Goal: Information Seeking & Learning: Learn about a topic

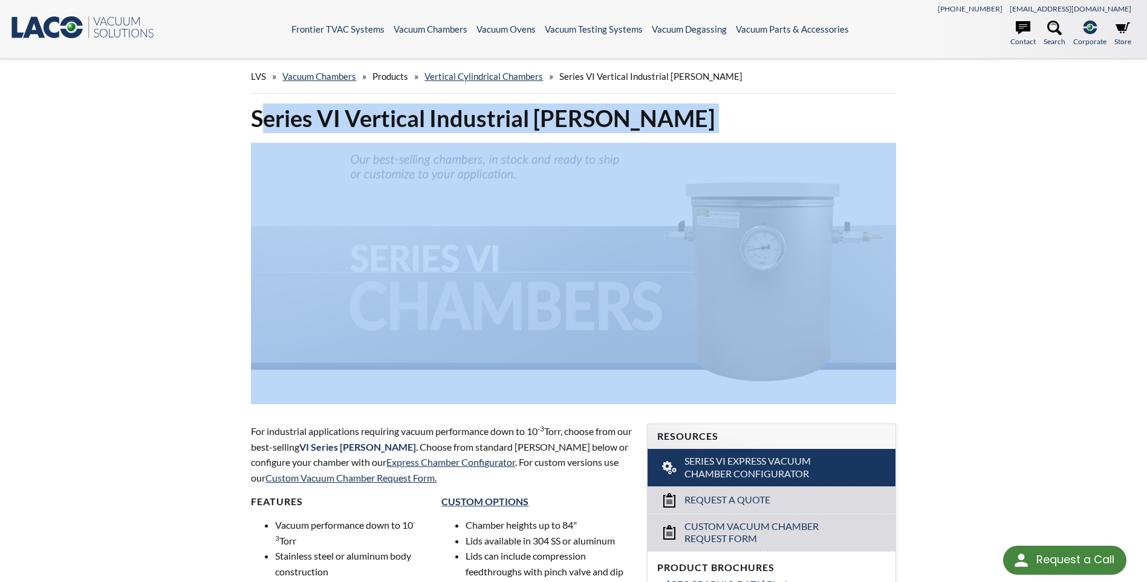
drag, startPoint x: 258, startPoint y: 112, endPoint x: 641, endPoint y: 162, distance: 386.5
click at [612, 162] on div "Series VI Vertical Industrial [PERSON_NAME]" at bounding box center [573, 253] width 644 height 300
drag, startPoint x: 641, startPoint y: 162, endPoint x: 493, endPoint y: 127, distance: 152.8
click at [493, 127] on h1 "Series VI Vertical Industrial [PERSON_NAME]" at bounding box center [573, 118] width 644 height 30
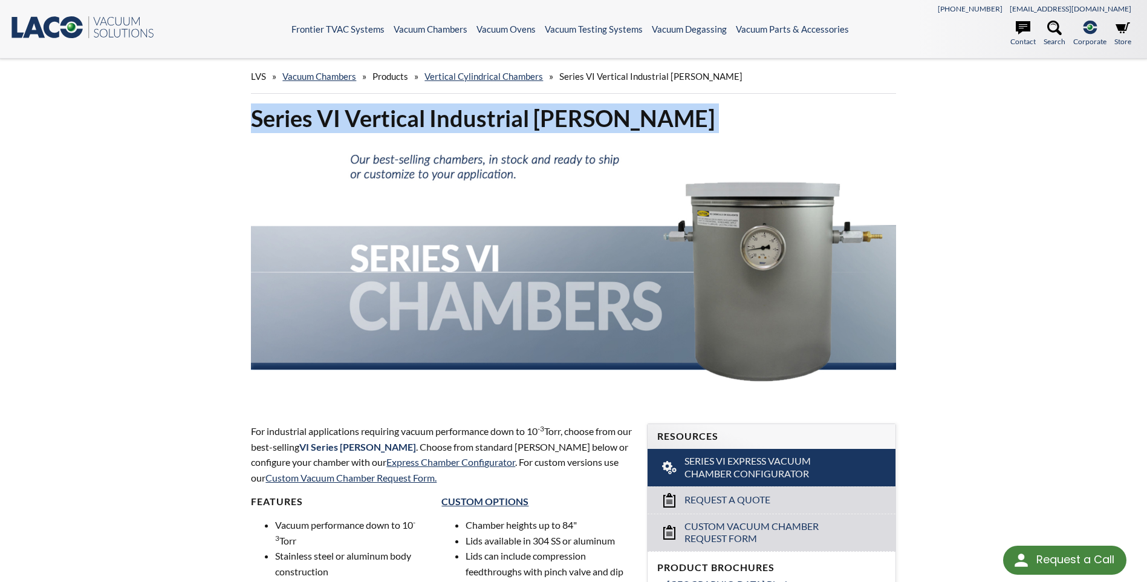
drag, startPoint x: 256, startPoint y: 116, endPoint x: 511, endPoint y: 180, distance: 262.3
click at [511, 180] on div "Series VI Vertical Industrial [PERSON_NAME]" at bounding box center [573, 253] width 644 height 300
drag, startPoint x: 511, startPoint y: 180, endPoint x: 507, endPoint y: 175, distance: 6.4
click at [510, 175] on img at bounding box center [573, 272] width 644 height 258
copy div "Series VI Vertical Industrial [PERSON_NAME]"
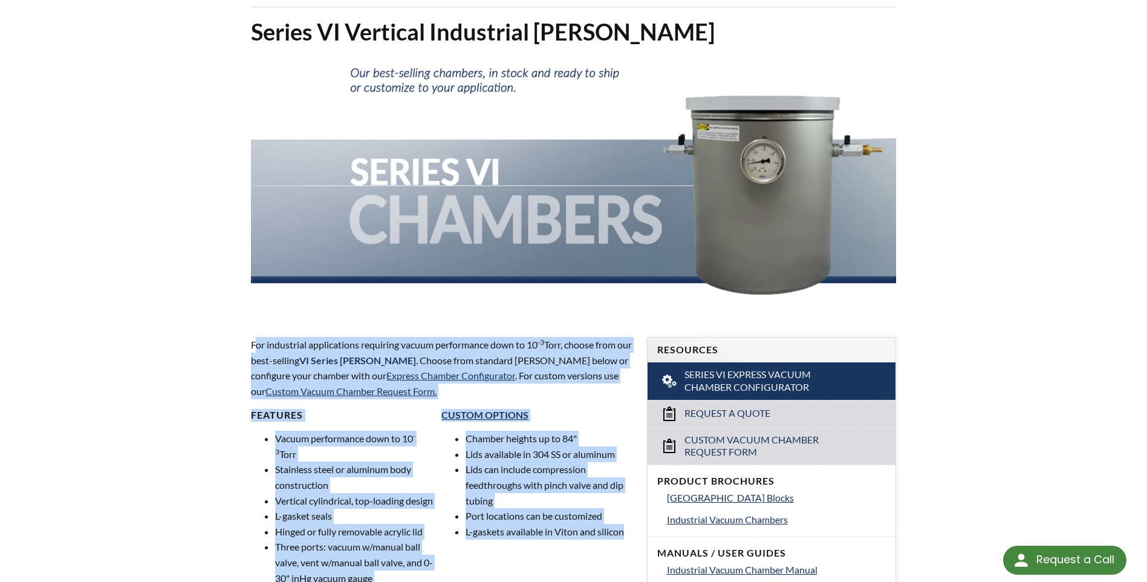
scroll to position [136, 0]
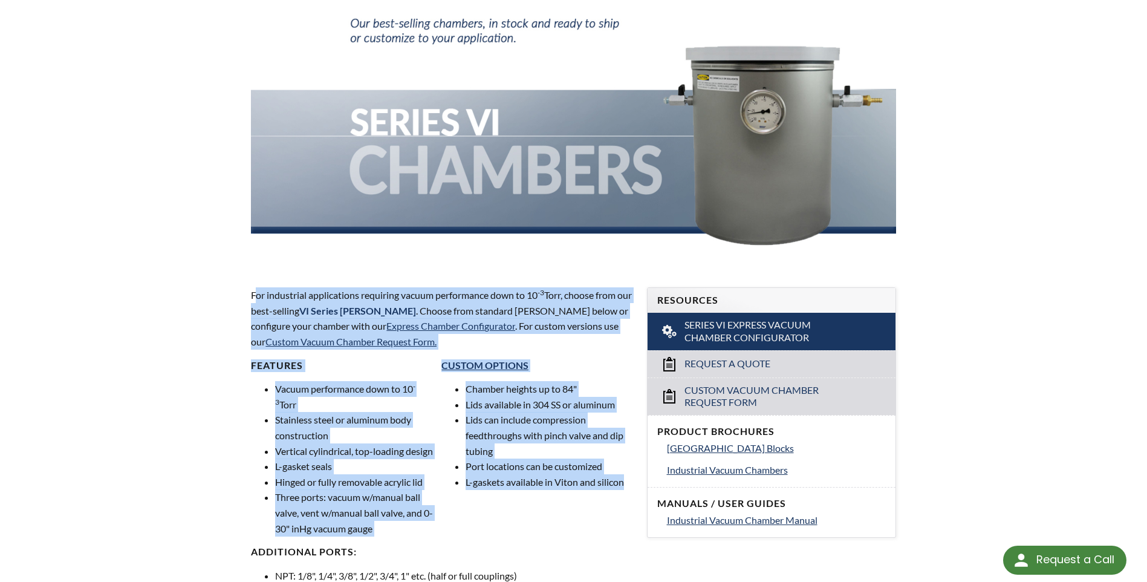
drag, startPoint x: 254, startPoint y: 427, endPoint x: 612, endPoint y: 495, distance: 364.9
click at [612, 294] on div "For industrial applications requiring vacuum performance down to 10 -3 Torr, ch…" at bounding box center [441, 466] width 381 height 358
copy div "or industrial applications requiring vacuum performance down to 10 -3 Torr, cho…"
click at [556, 294] on p "For industrial applications requiring vacuum performance down to 10 -3 Torr, ch…" at bounding box center [441, 318] width 381 height 62
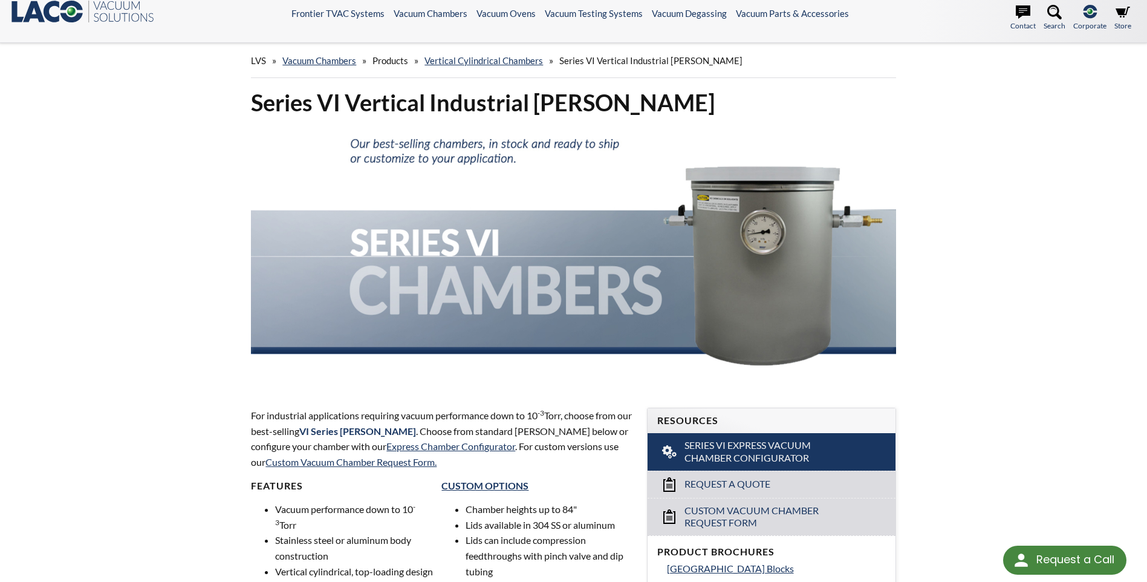
scroll to position [0, 0]
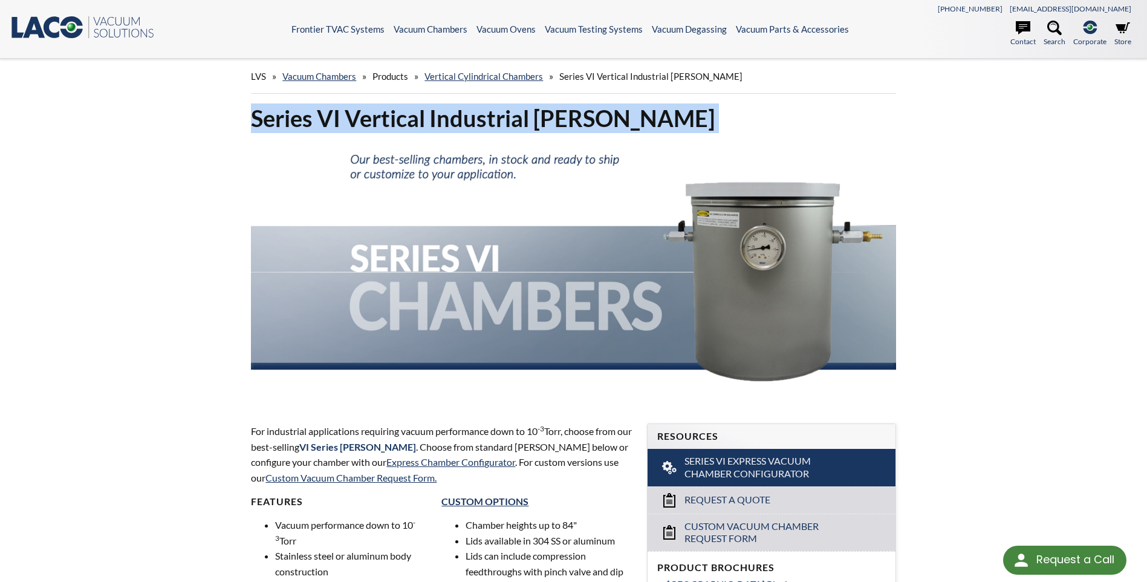
drag, startPoint x: 253, startPoint y: 115, endPoint x: 518, endPoint y: 180, distance: 272.6
click at [518, 180] on div "Series VI Vertical Industrial [PERSON_NAME]" at bounding box center [573, 253] width 644 height 300
drag, startPoint x: 518, startPoint y: 180, endPoint x: 491, endPoint y: 122, distance: 64.1
copy div "Series VI Vertical Industrial [PERSON_NAME]"
click at [485, 76] on link "Vertical Cylindrical Chambers" at bounding box center [483, 76] width 118 height 11
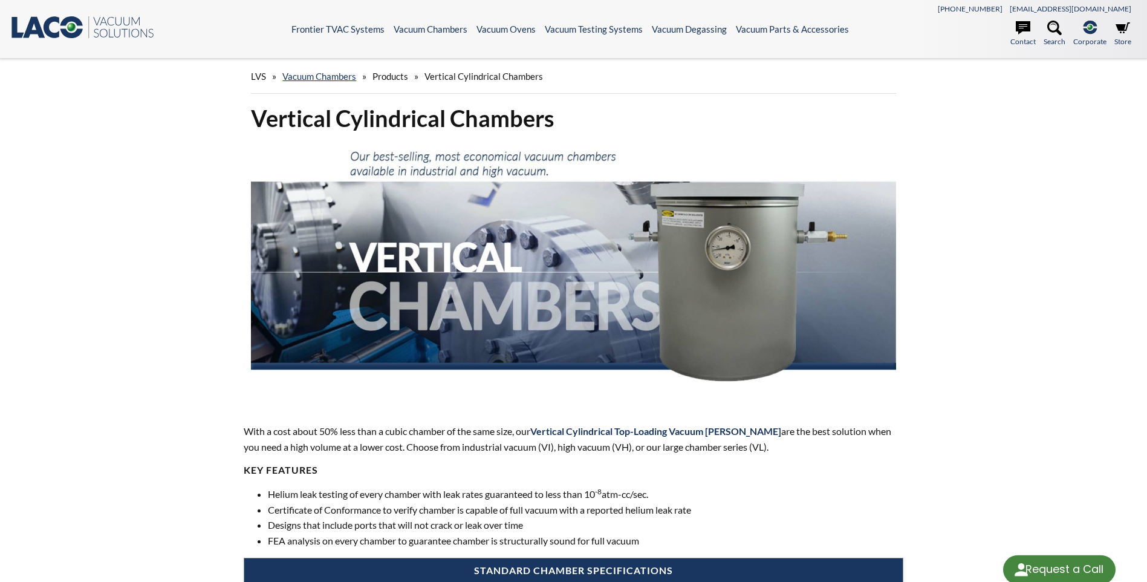
select select "Language Translate Widget"
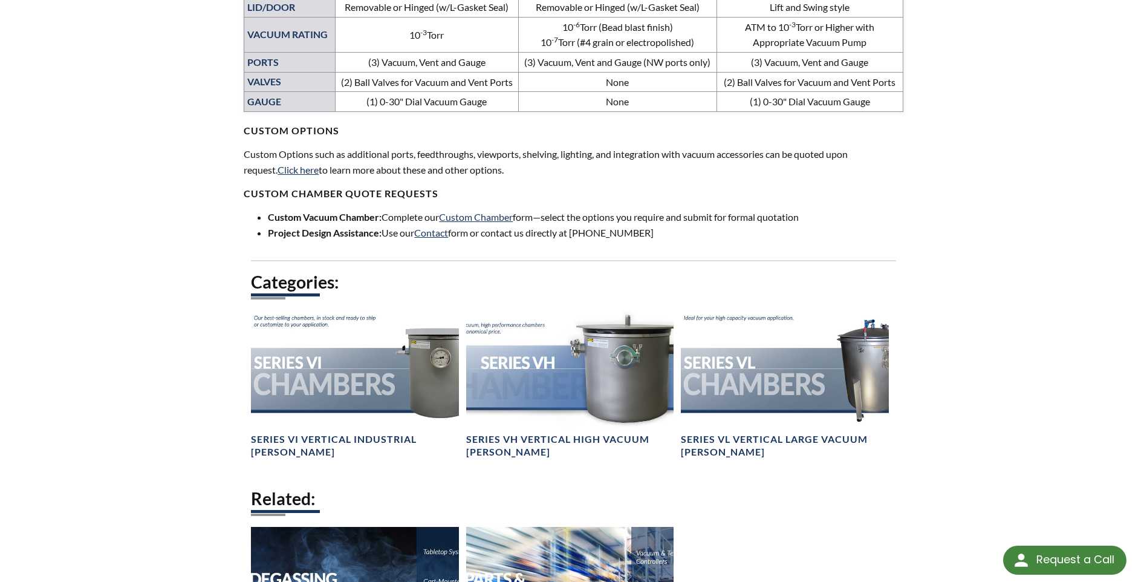
scroll to position [786, 0]
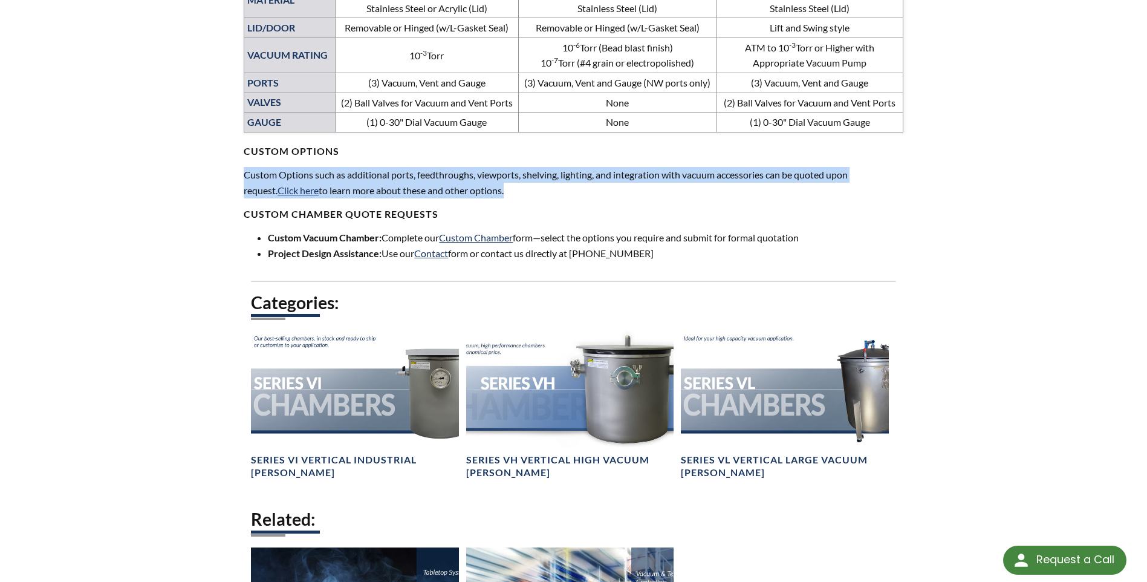
drag, startPoint x: 472, startPoint y: 191, endPoint x: 234, endPoint y: 183, distance: 238.3
click at [234, 183] on div "Vertical Cylindrical [PERSON_NAME] With a cost about 50% less than a cubic cham…" at bounding box center [574, 10] width 774 height 1385
copy p "Custom Options such as additional ports, feedthroughs, viewports, shelving, lig…"
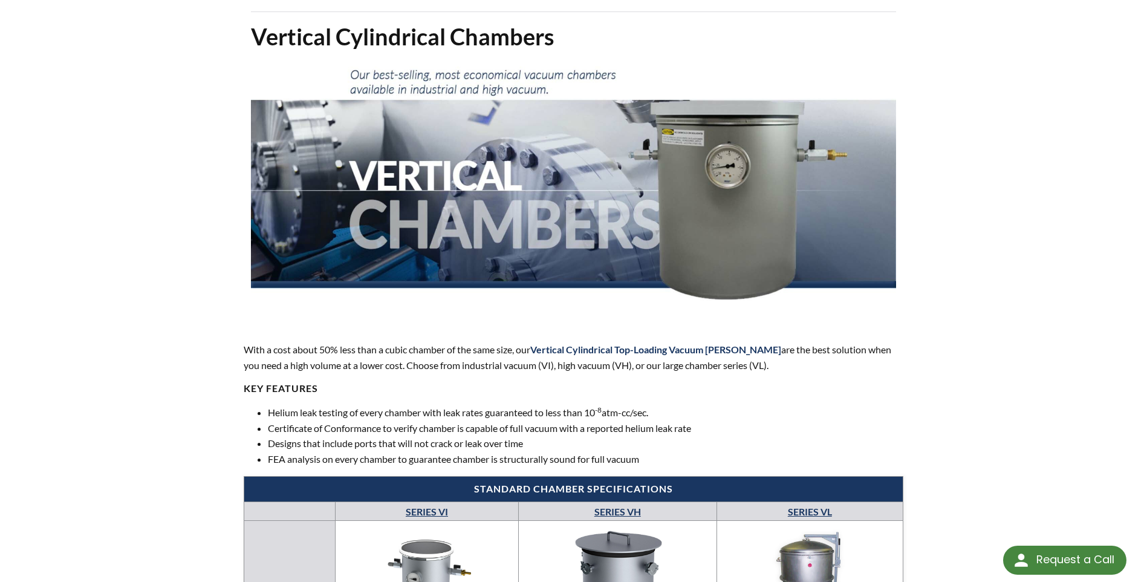
scroll to position [60, 0]
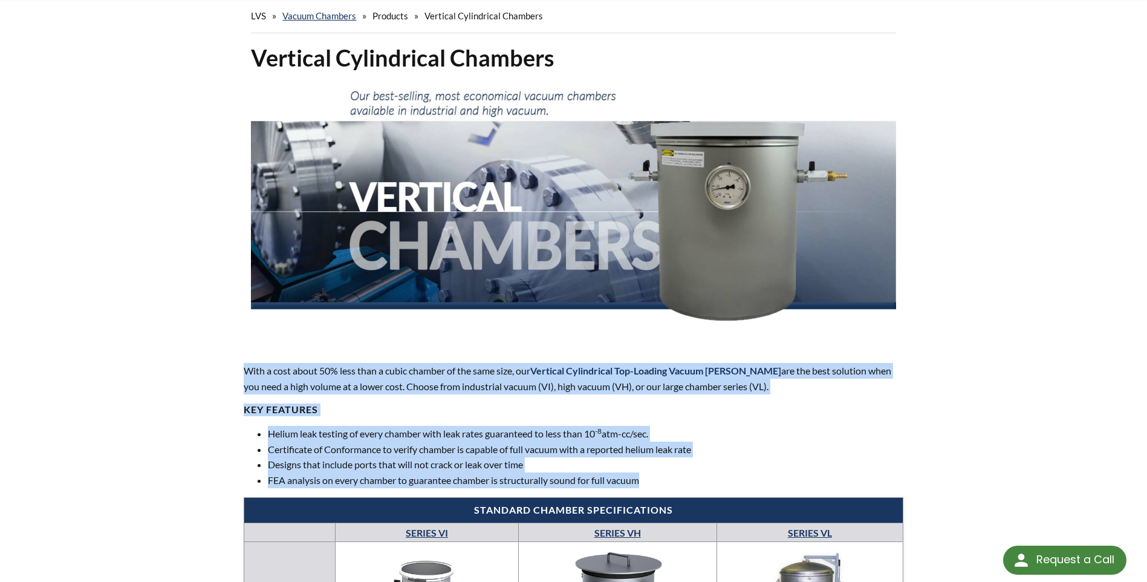
drag, startPoint x: 246, startPoint y: 370, endPoint x: 676, endPoint y: 481, distance: 444.6
copy div "With a cost about 50% less than a cubic chamber of the same size, our Vertical …"
